Goal: Task Accomplishment & Management: Use online tool/utility

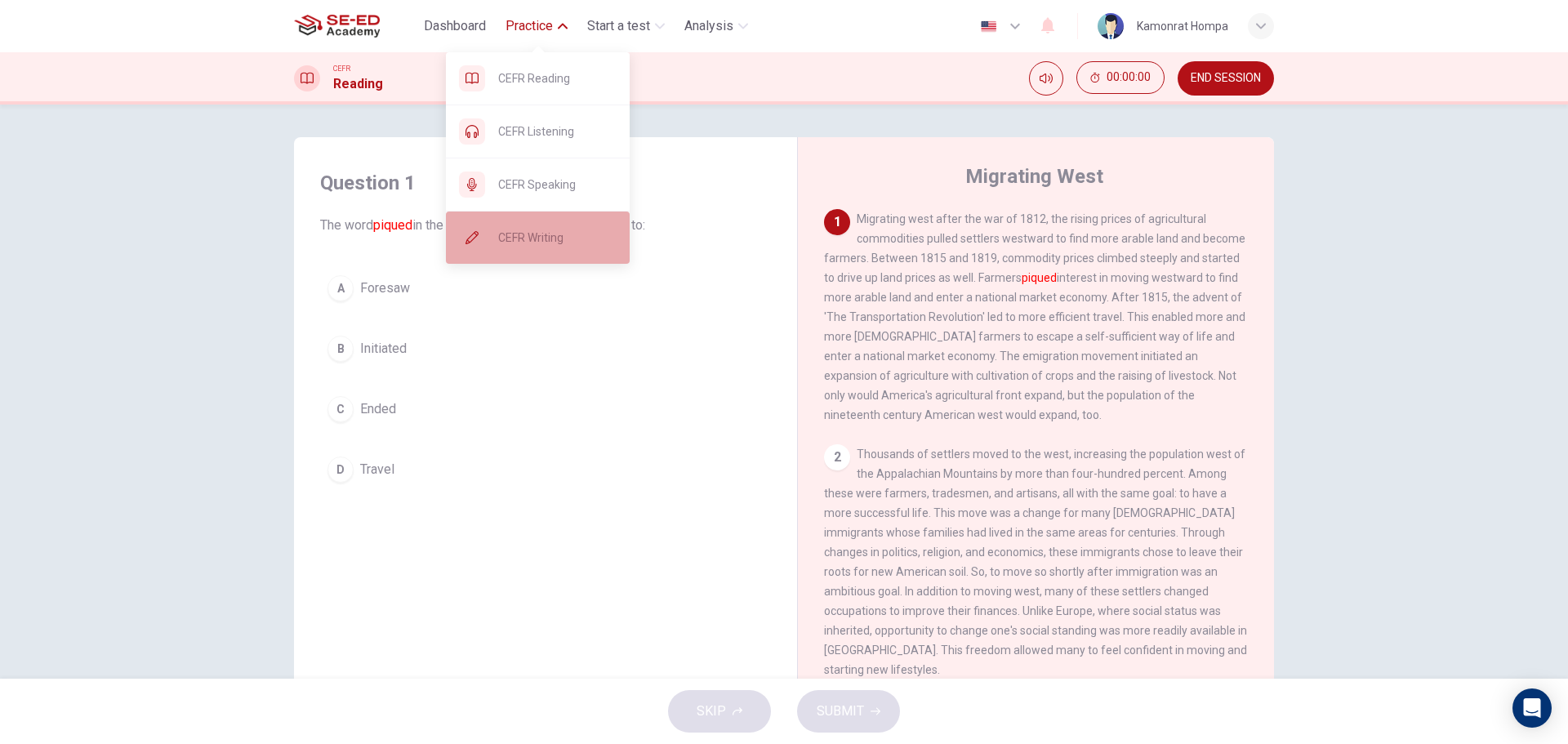
click at [547, 240] on span "CEFR Writing" at bounding box center [557, 238] width 118 height 20
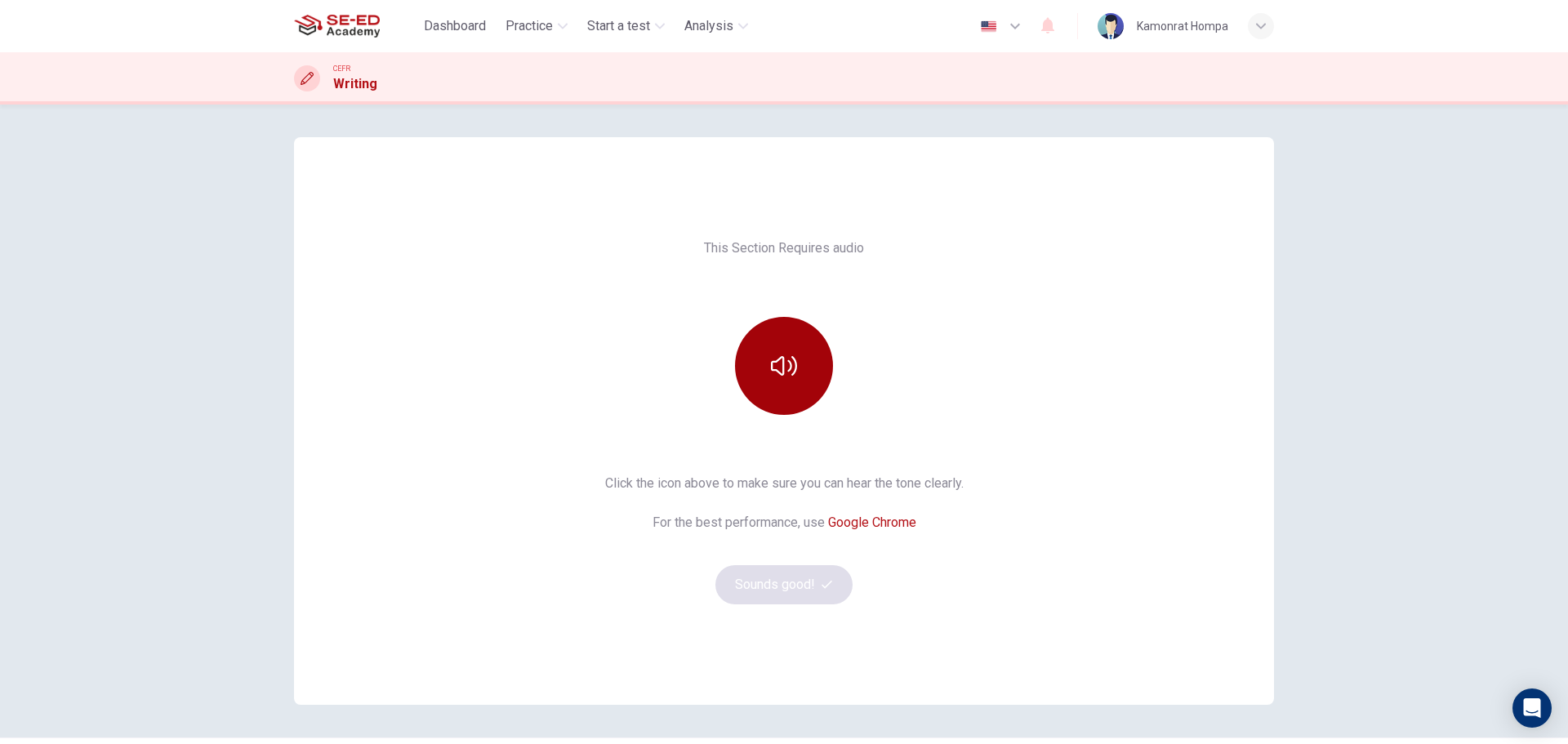
click at [743, 368] on button "button" at bounding box center [784, 365] width 98 height 98
click at [813, 578] on button "Sounds good!" at bounding box center [784, 584] width 137 height 39
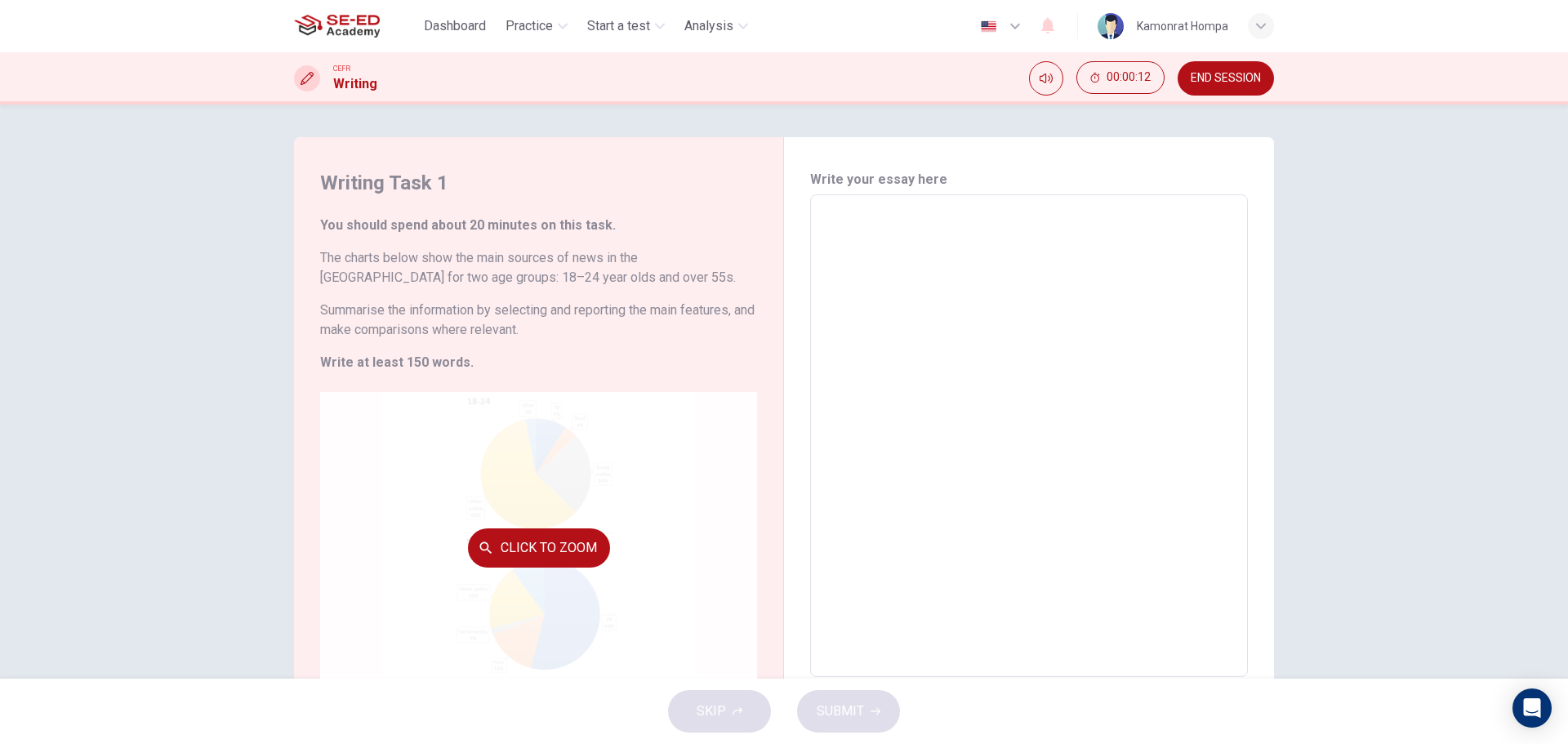
click at [537, 477] on div "Click to Zoom" at bounding box center [539, 548] width 437 height 311
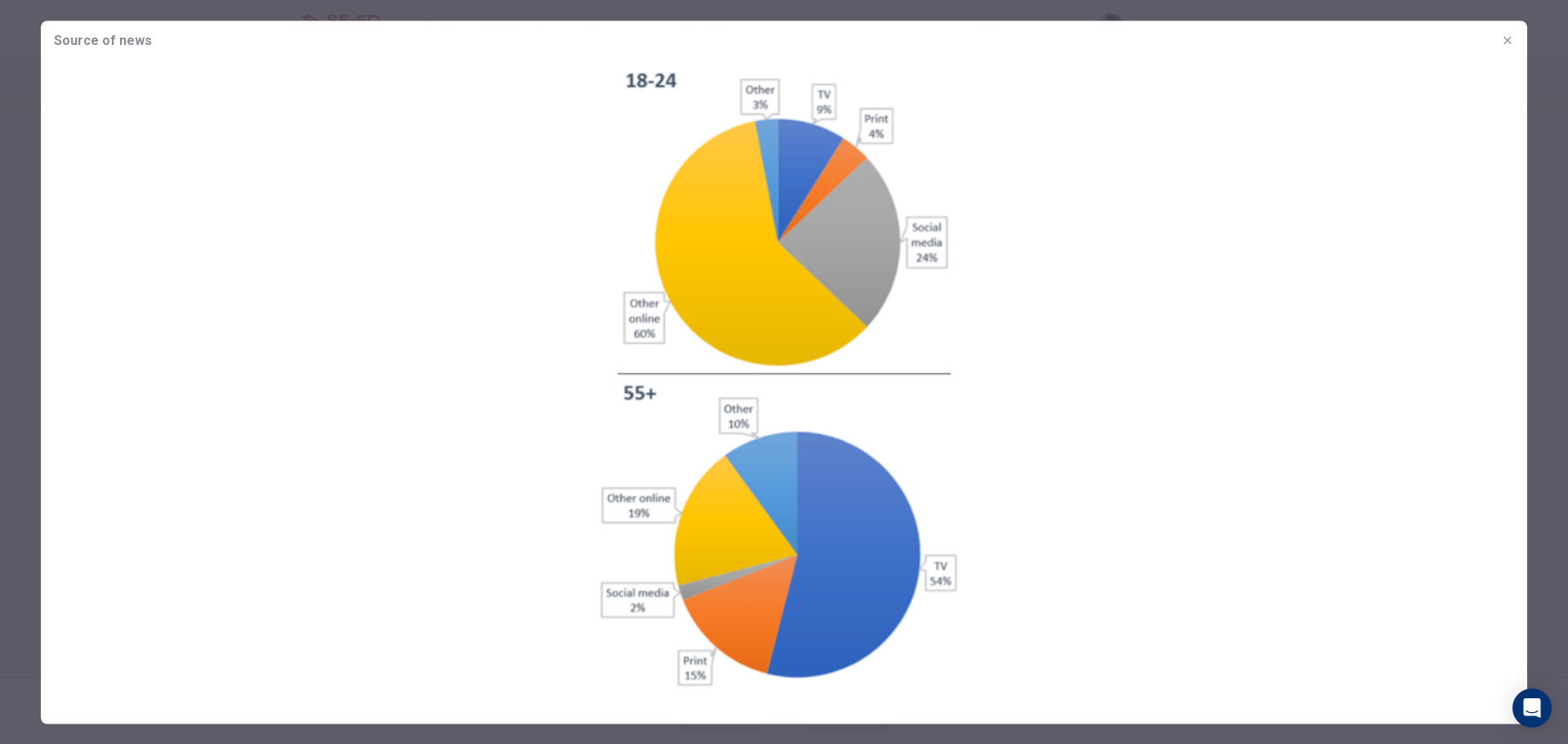
click at [1495, 43] on button "button" at bounding box center [1507, 39] width 26 height 26
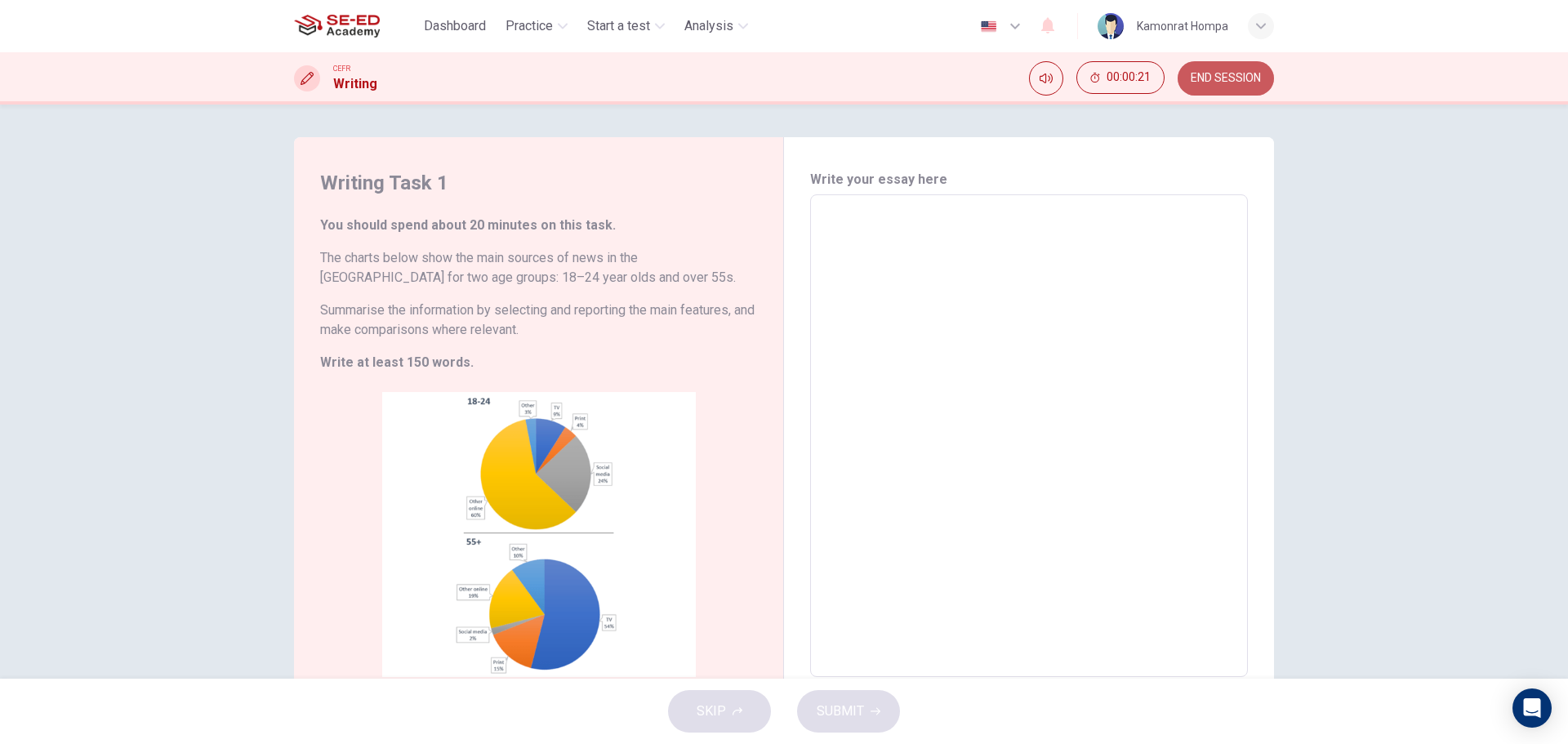
click at [1222, 77] on span "END SESSION" at bounding box center [1226, 78] width 71 height 13
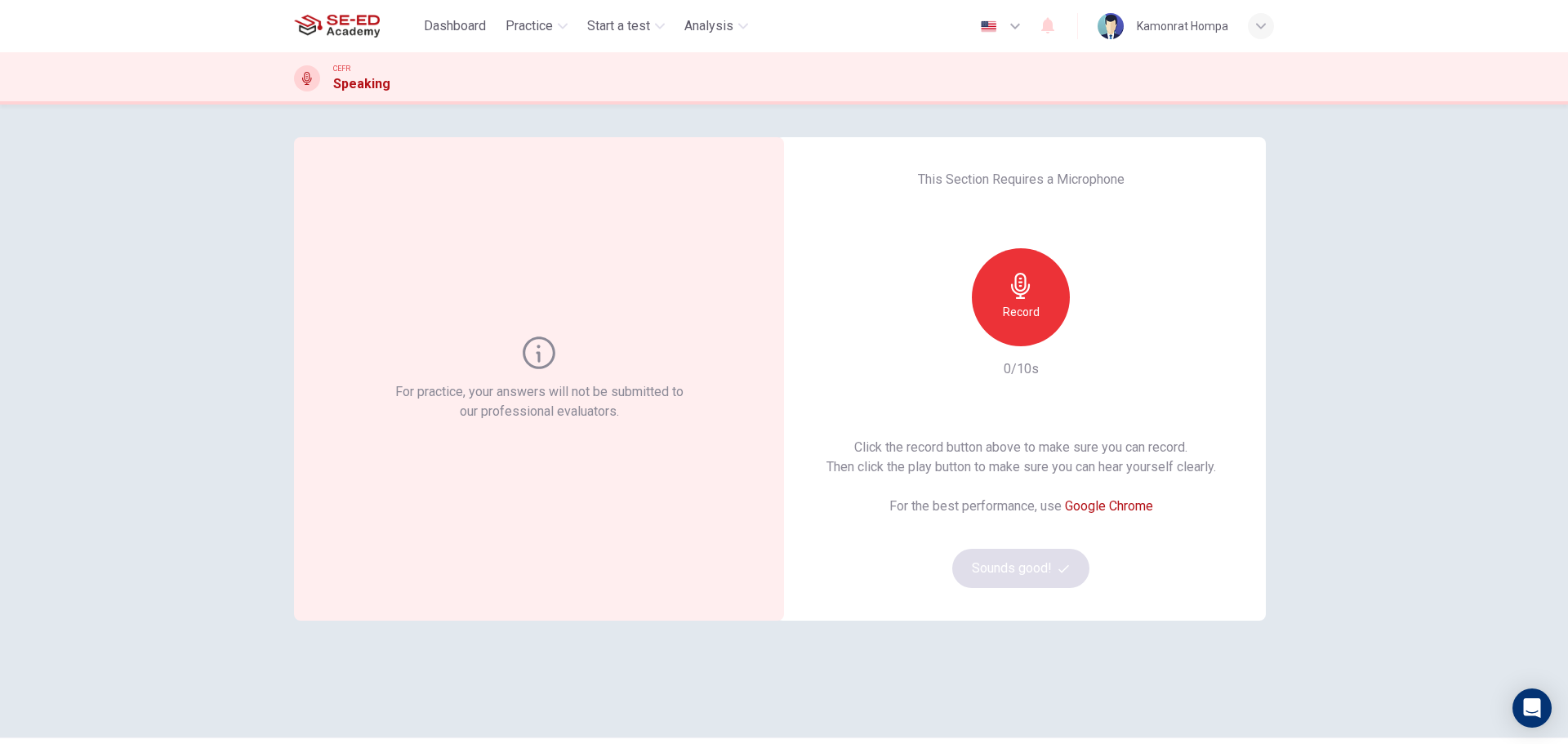
click at [1012, 286] on icon "button" at bounding box center [1020, 285] width 26 height 26
click at [989, 298] on div "Stop" at bounding box center [1020, 297] width 98 height 98
click at [1093, 337] on icon "button" at bounding box center [1096, 333] width 16 height 16
click at [1035, 575] on button "Sounds good!" at bounding box center [1021, 568] width 137 height 39
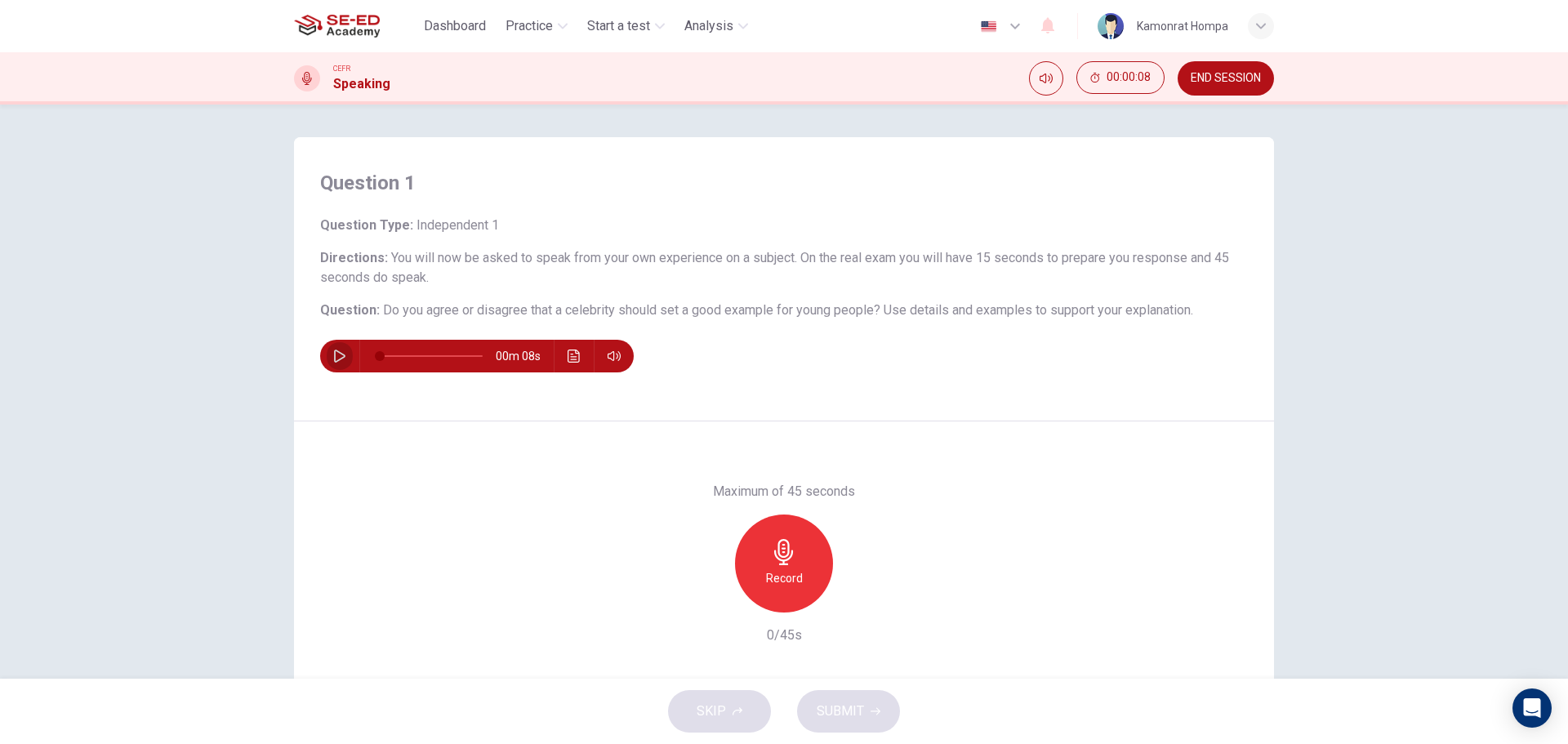
click at [336, 362] on icon "button" at bounding box center [340, 356] width 13 height 13
click at [1138, 583] on div "Maximum of 45 seconds Record 0/45s" at bounding box center [784, 563] width 980 height 283
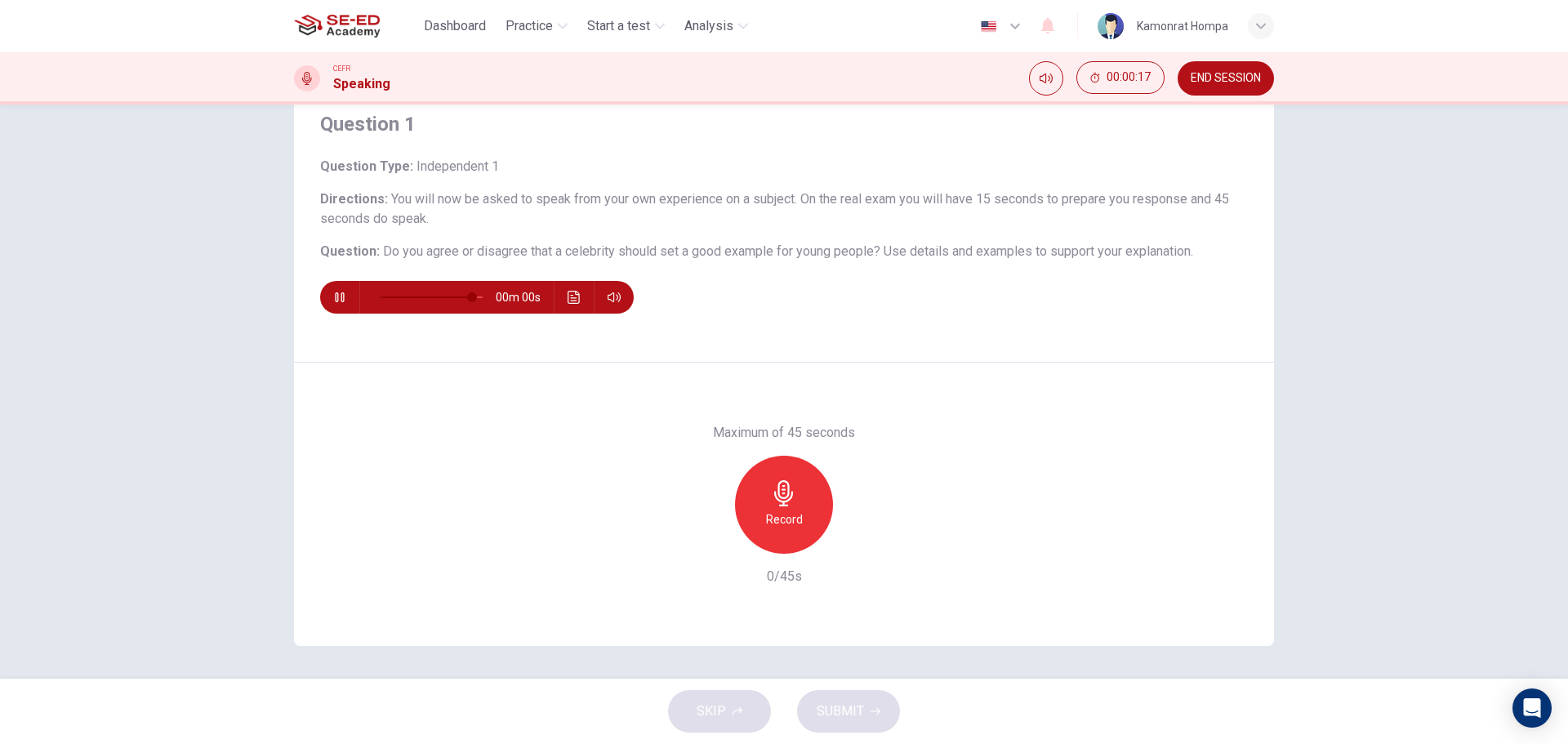
type input "0"
click at [815, 516] on div "Record" at bounding box center [784, 505] width 98 height 98
click at [786, 514] on h6 "Record" at bounding box center [784, 519] width 37 height 20
click at [844, 705] on span "SUBMIT" at bounding box center [841, 711] width 48 height 23
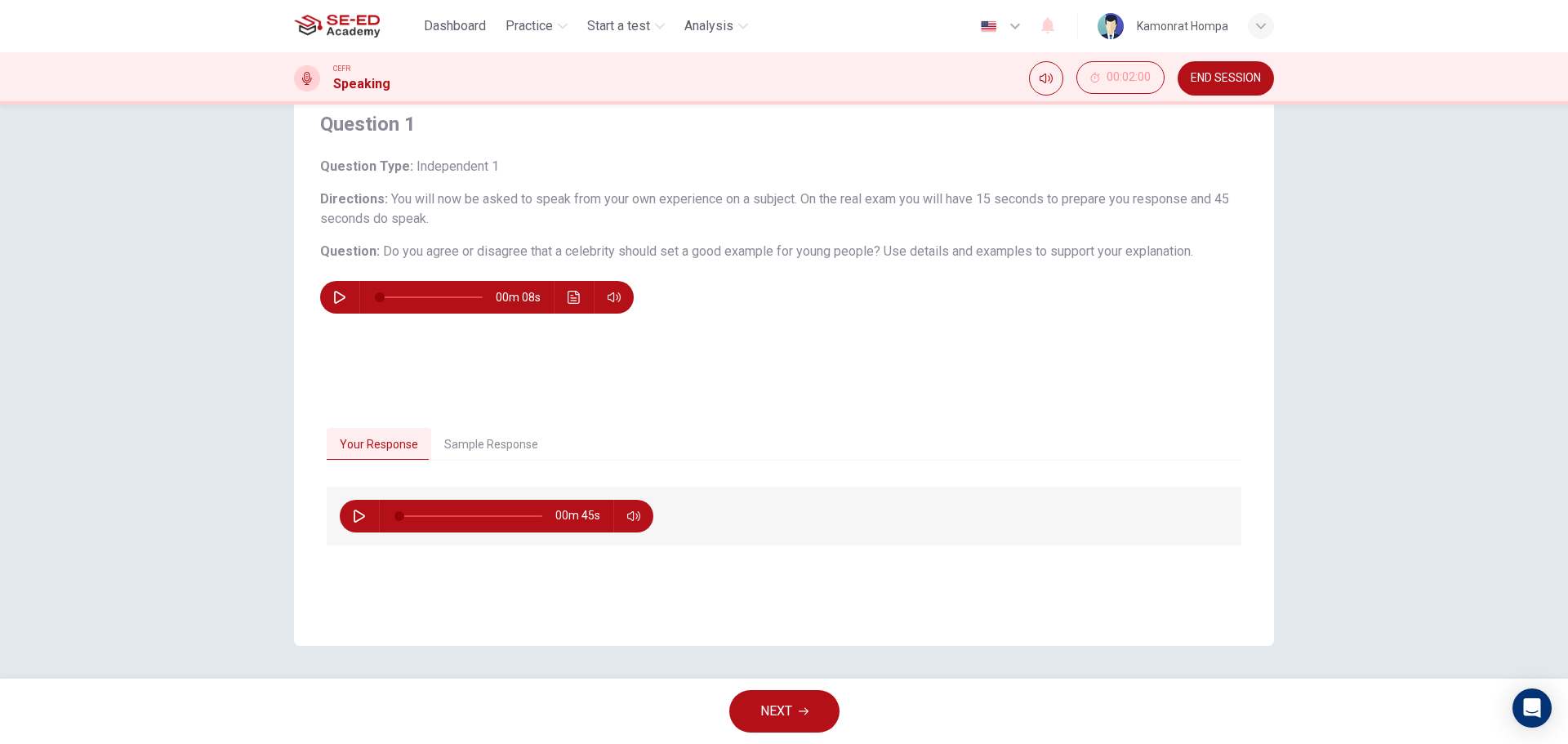
click at [455, 439] on button "Sample Response" at bounding box center [491, 444] width 120 height 34
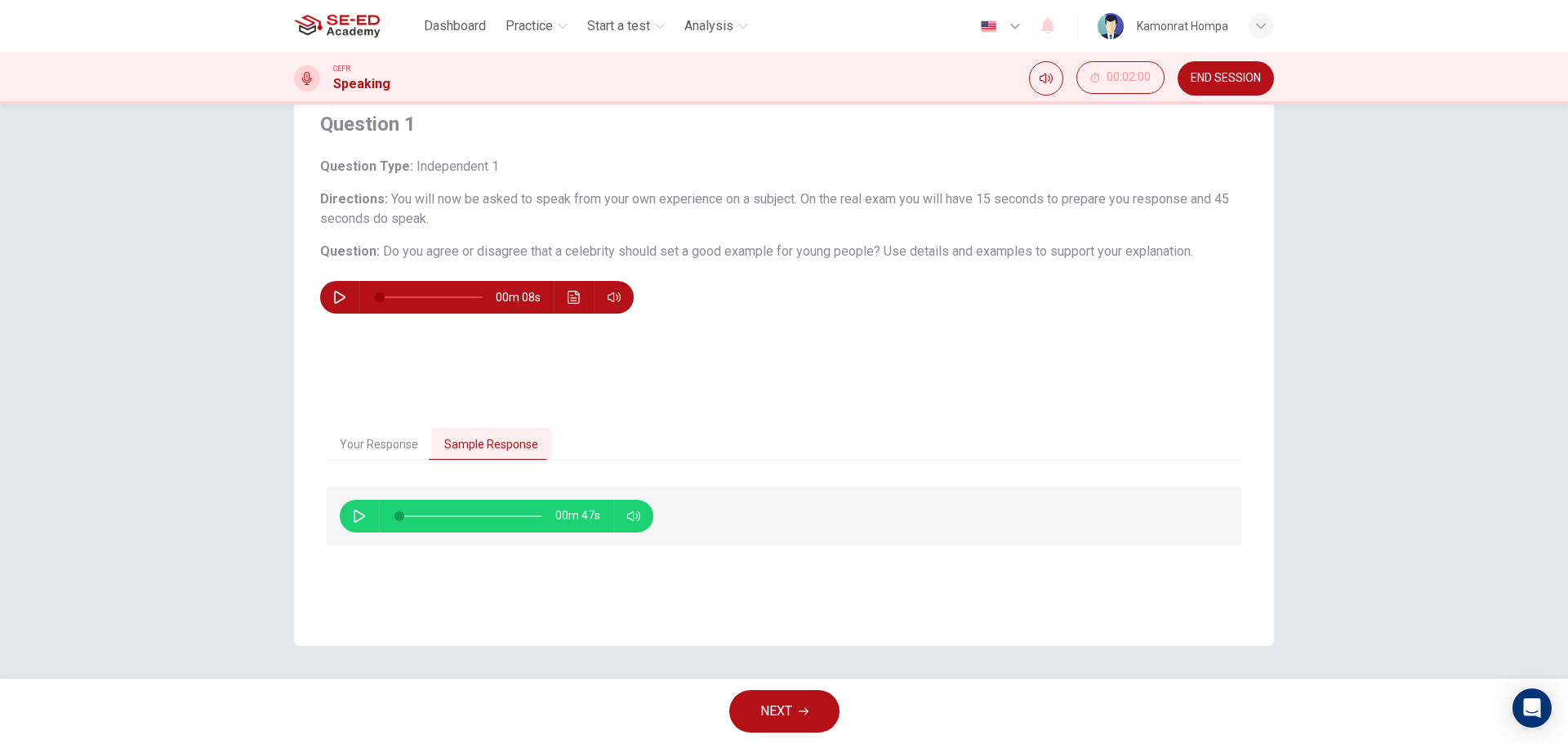
click at [353, 513] on icon "button" at bounding box center [360, 516] width 13 height 13
type input "56"
click at [761, 713] on span "NEXT" at bounding box center [776, 711] width 31 height 23
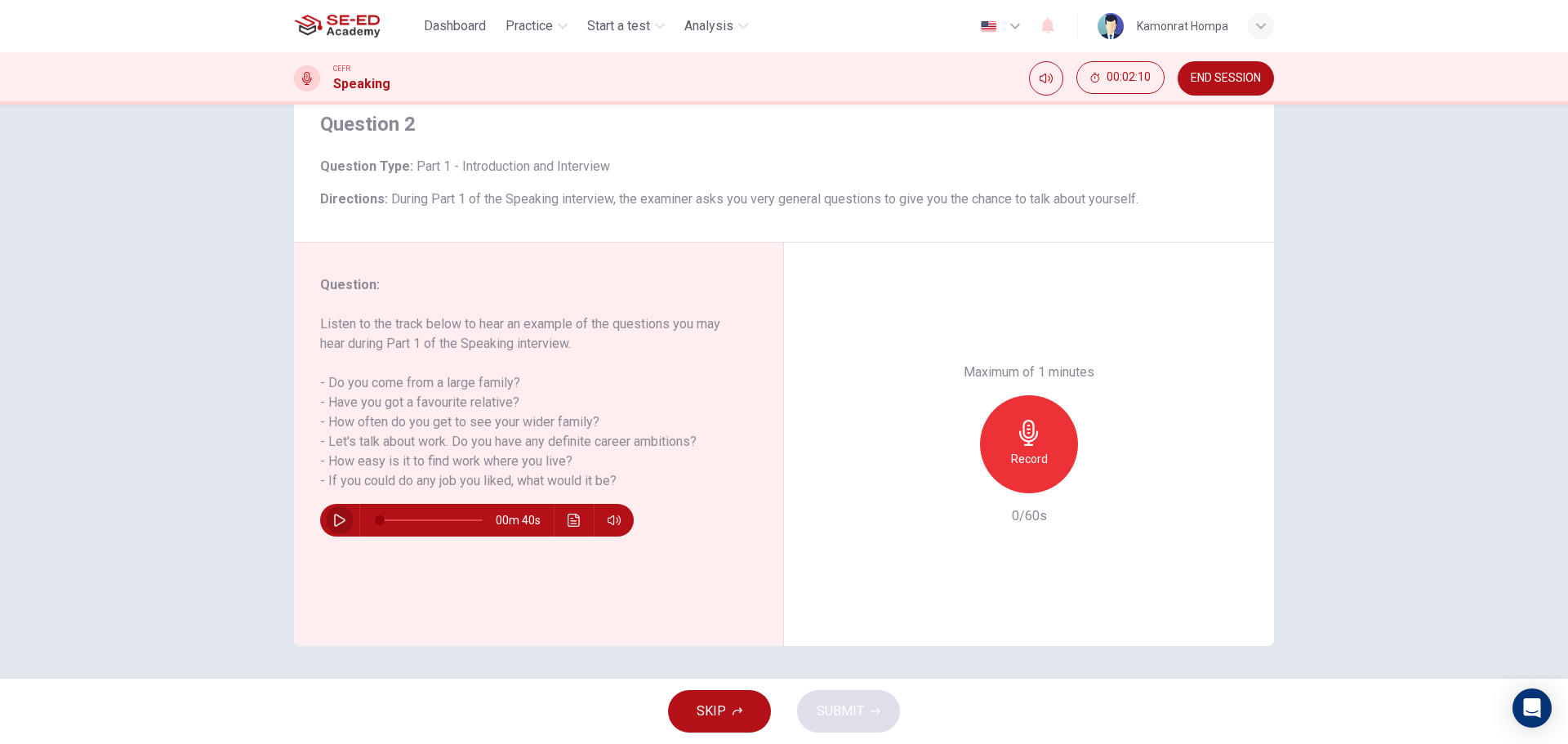
click at [326, 523] on button "button" at bounding box center [339, 520] width 26 height 32
click at [335, 524] on icon "button" at bounding box center [339, 520] width 9 height 10
click at [1024, 442] on icon "button" at bounding box center [1029, 432] width 19 height 26
click at [1016, 429] on icon "button" at bounding box center [1029, 432] width 26 height 26
click at [881, 717] on button "SUBMIT" at bounding box center [848, 711] width 103 height 43
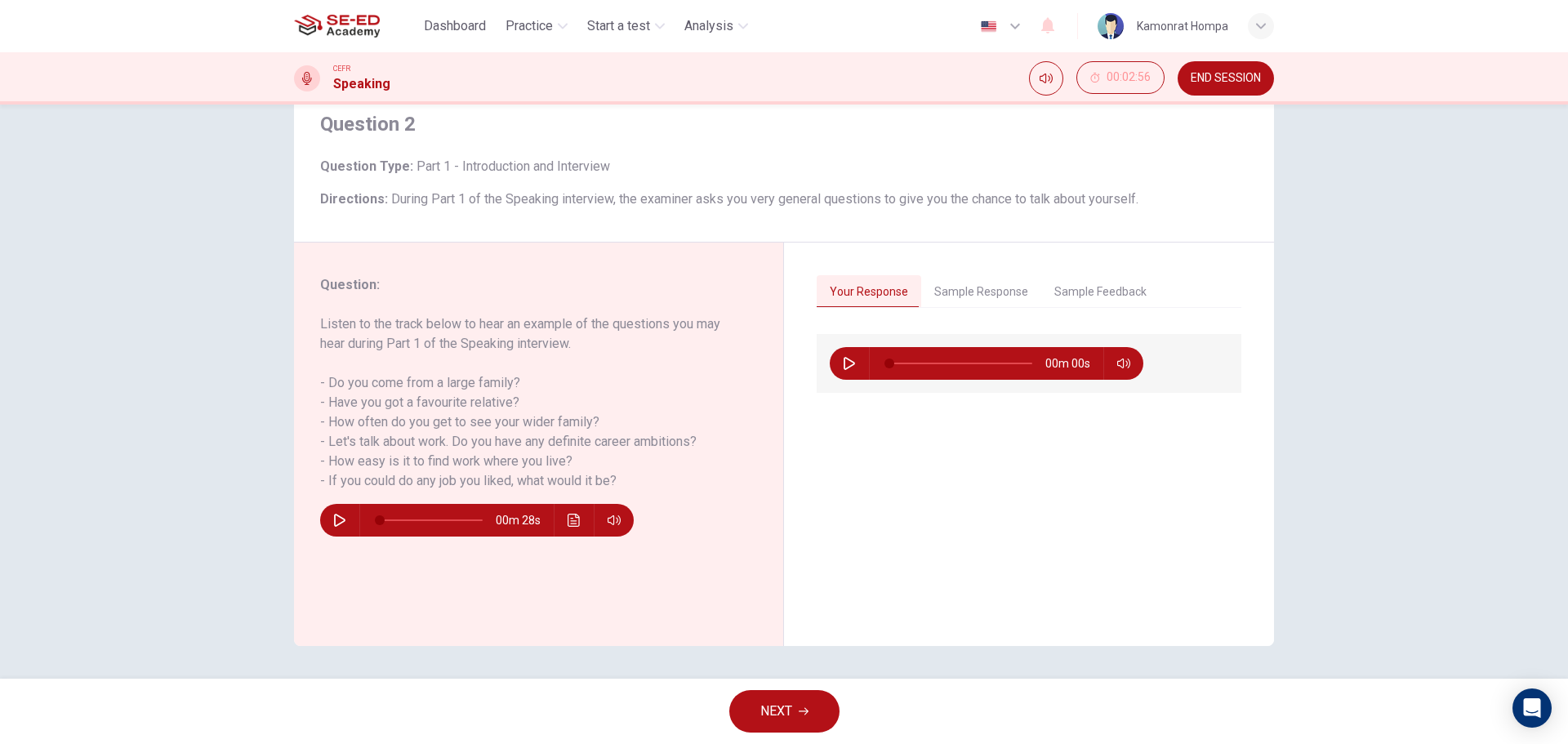
type input "0"
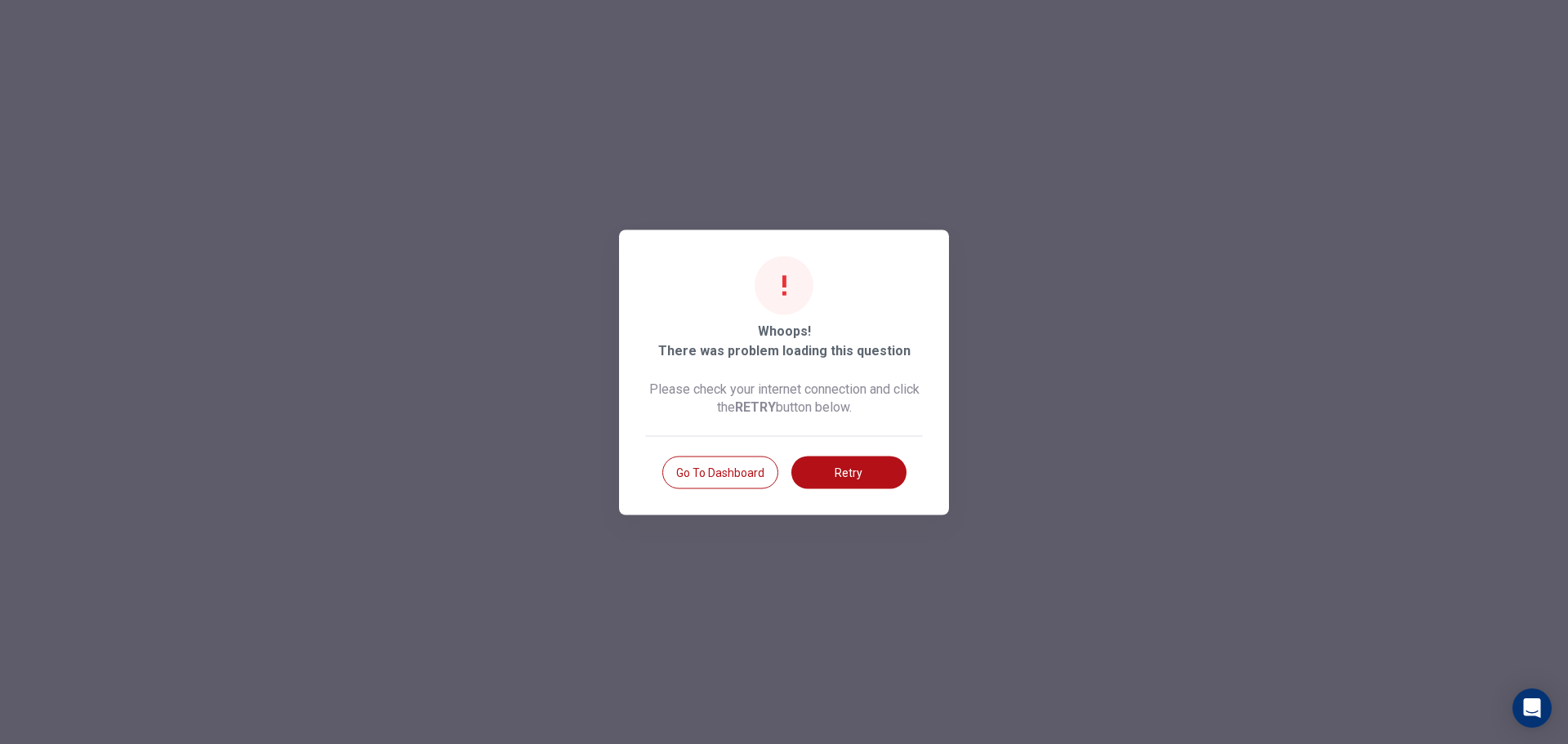
click at [754, 465] on button "Go to Dashboard" at bounding box center [721, 472] width 116 height 32
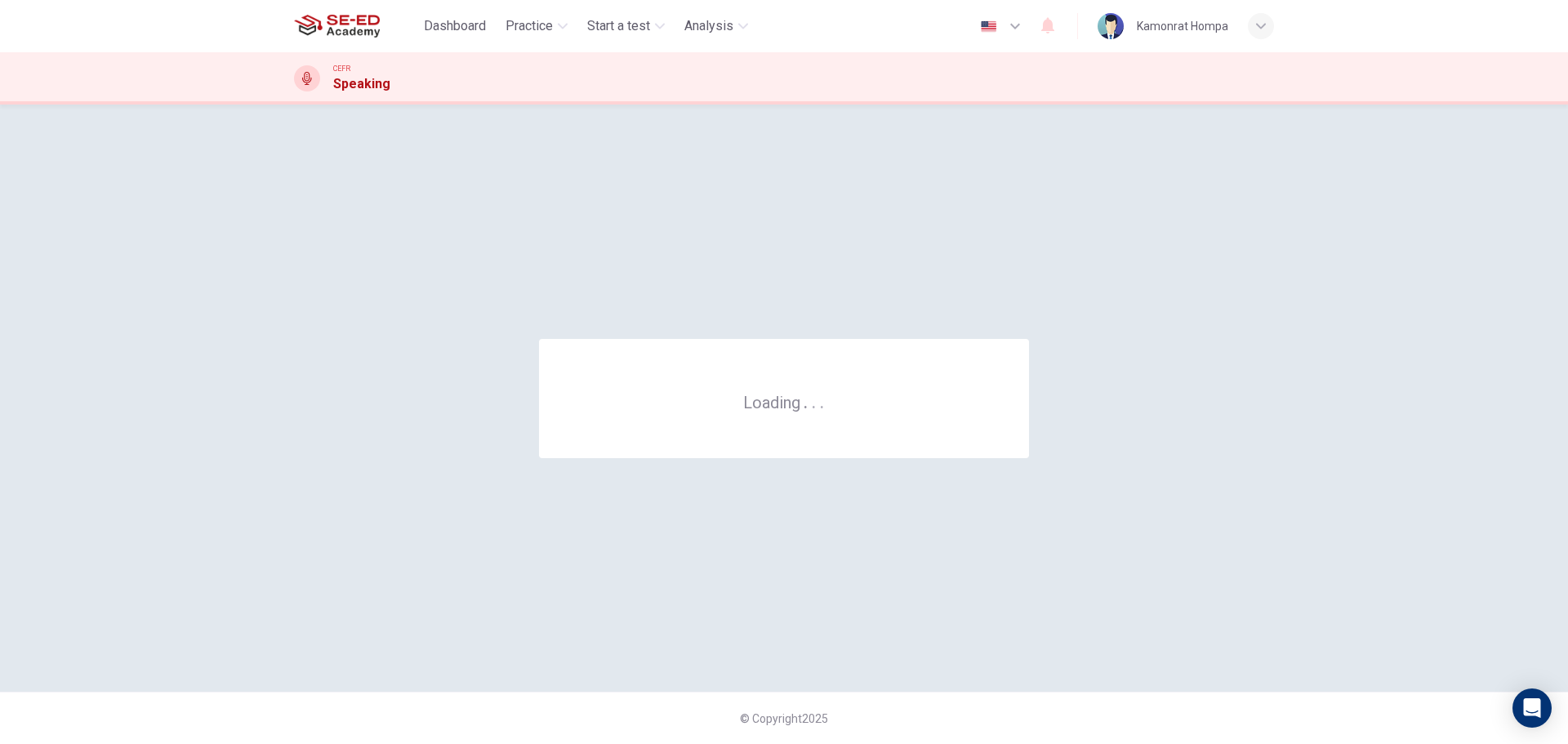
scroll to position [0, 0]
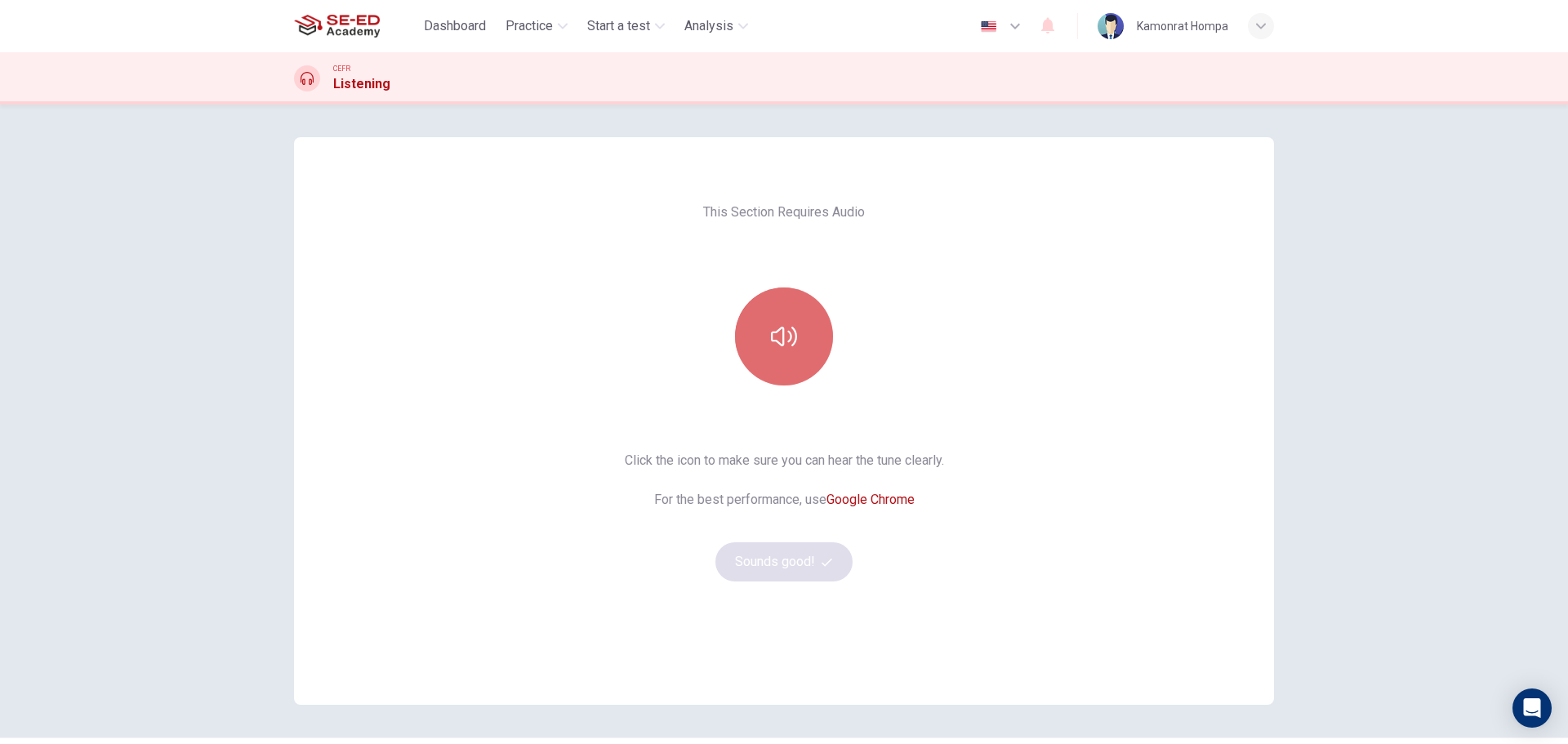
click at [800, 314] on button "button" at bounding box center [784, 336] width 98 height 98
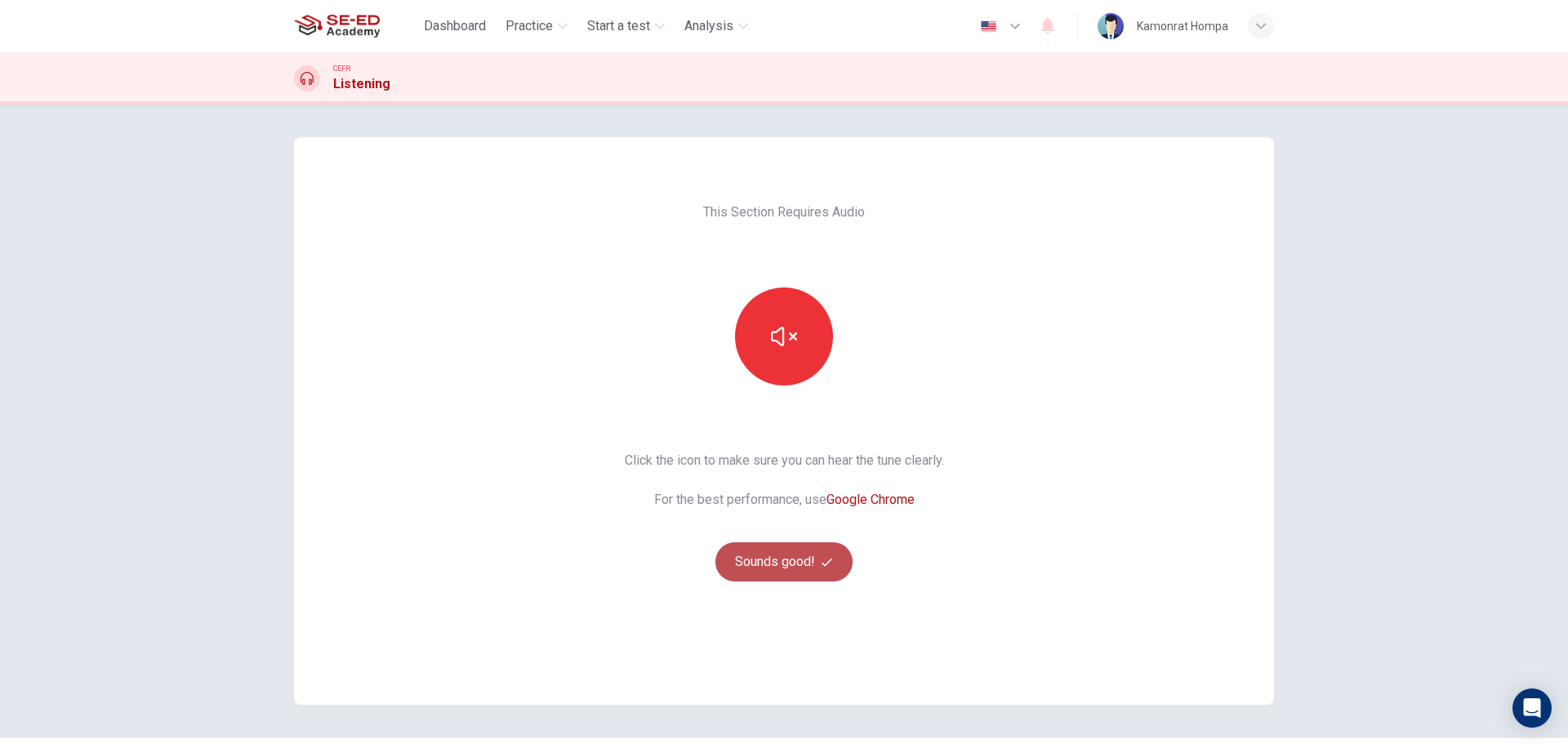
click at [802, 564] on button "Sounds good!" at bounding box center [784, 561] width 137 height 39
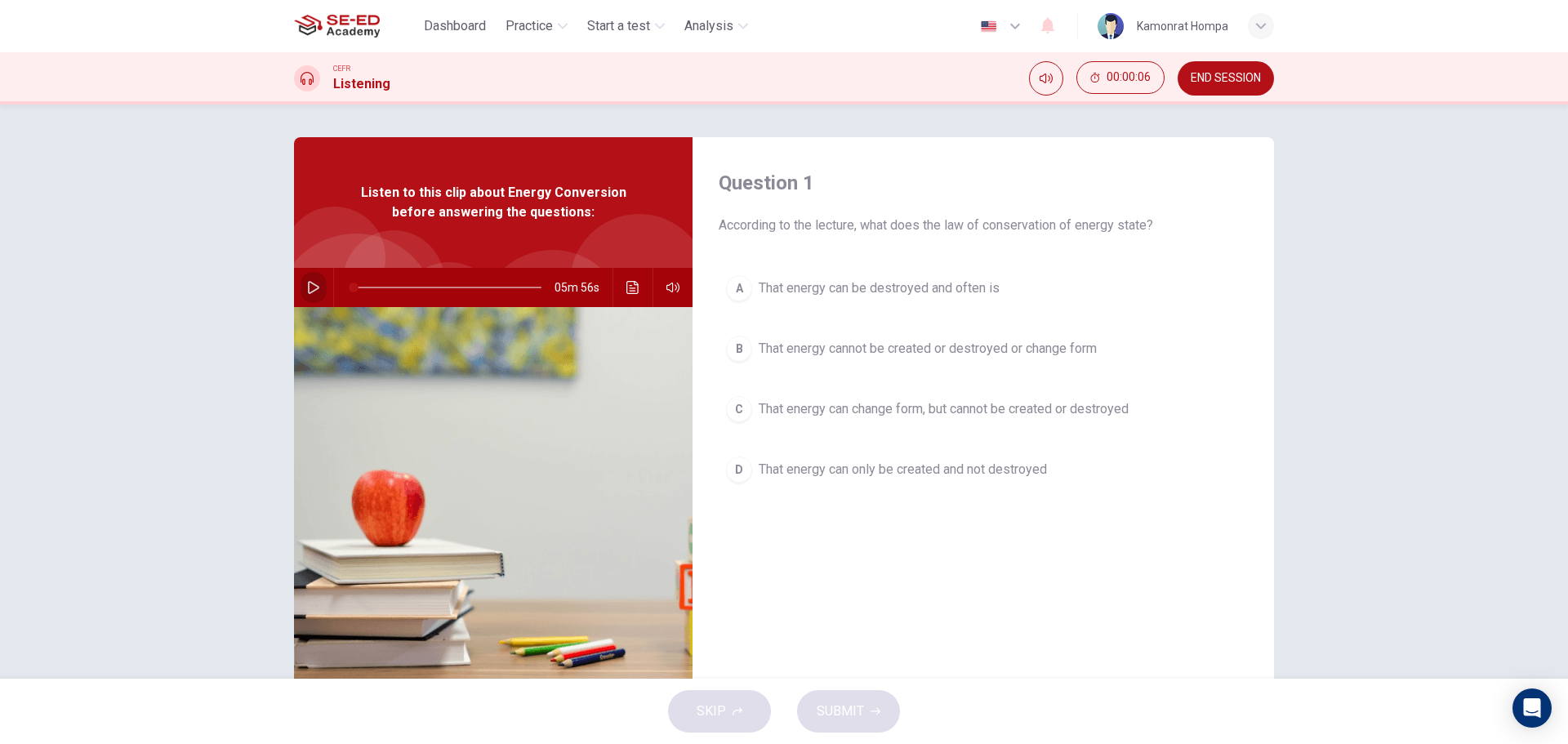
click at [307, 287] on icon "button" at bounding box center [314, 287] width 13 height 13
click at [734, 403] on div "C" at bounding box center [739, 408] width 26 height 26
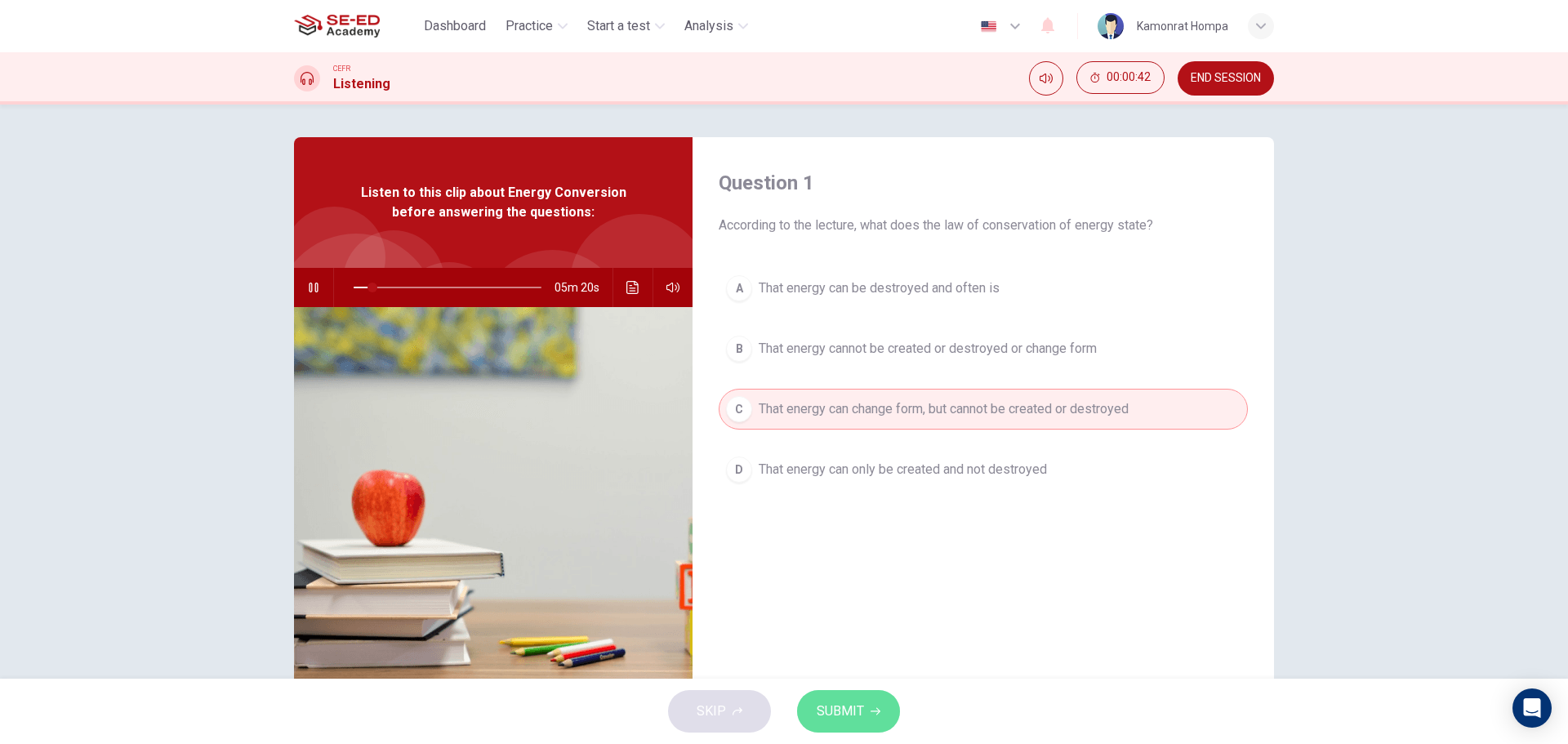
click at [839, 705] on span "SUBMIT" at bounding box center [841, 711] width 48 height 23
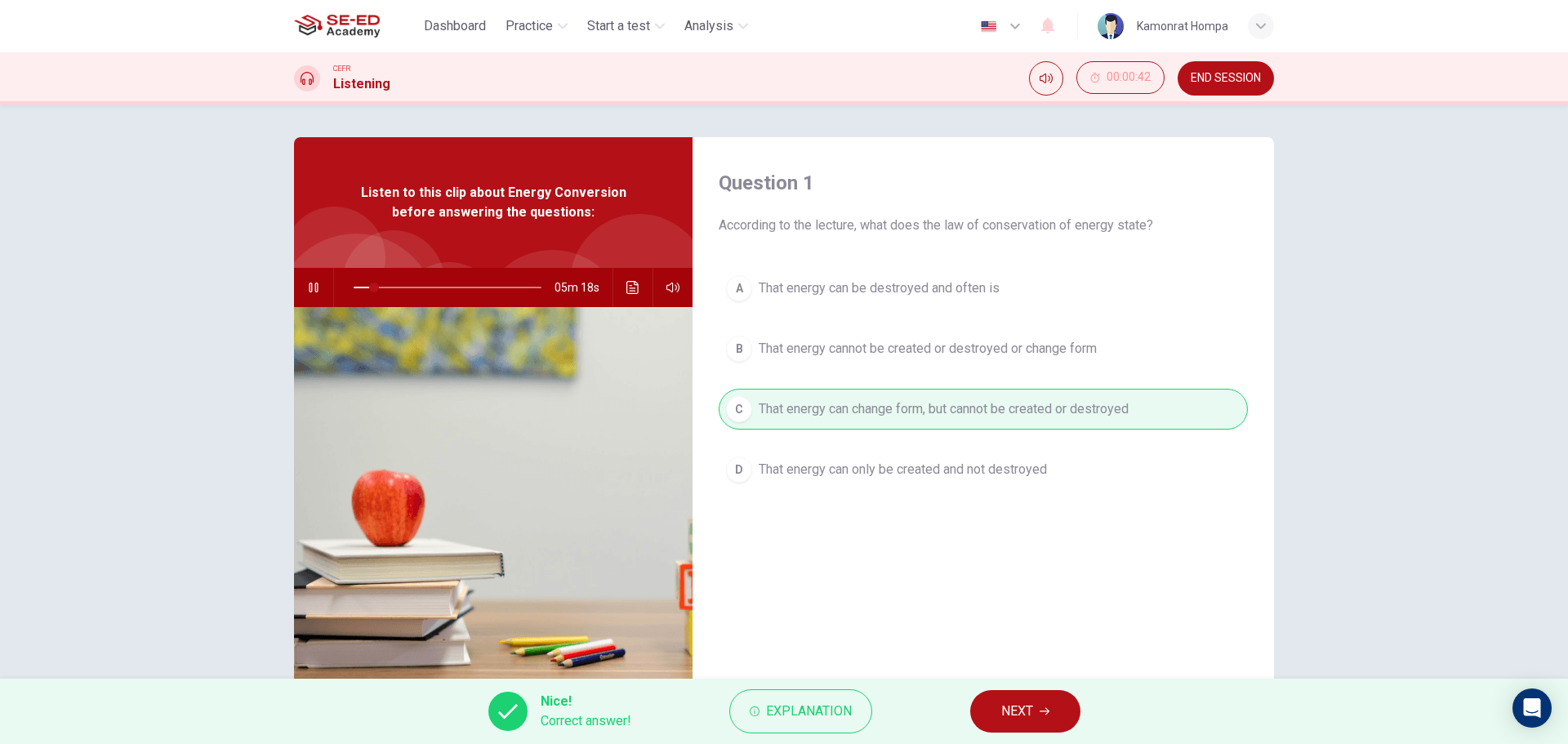
click at [992, 716] on button "NEXT" at bounding box center [1026, 711] width 111 height 43
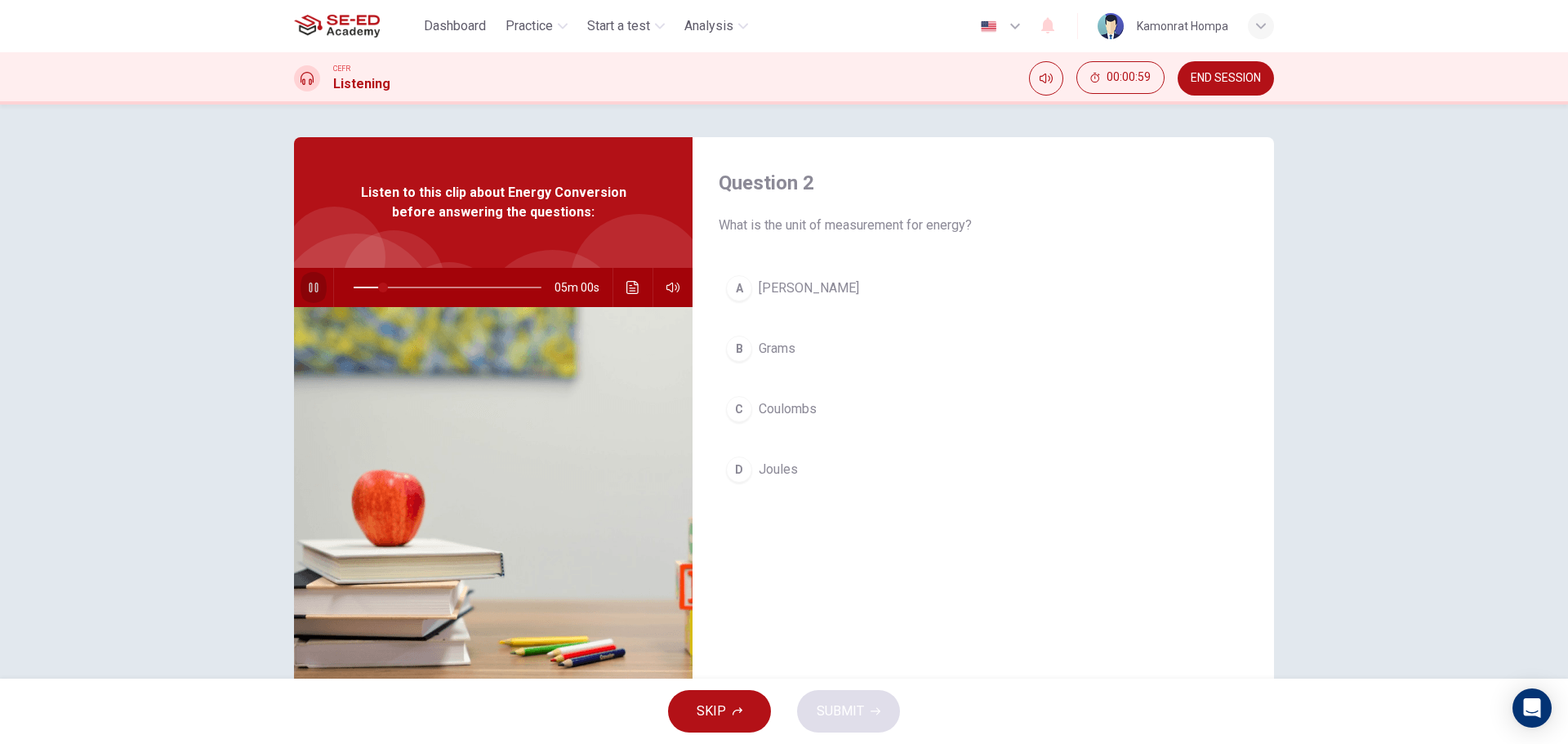
click at [313, 290] on icon "button" at bounding box center [314, 287] width 13 height 13
type input "16"
